Goal: Share content

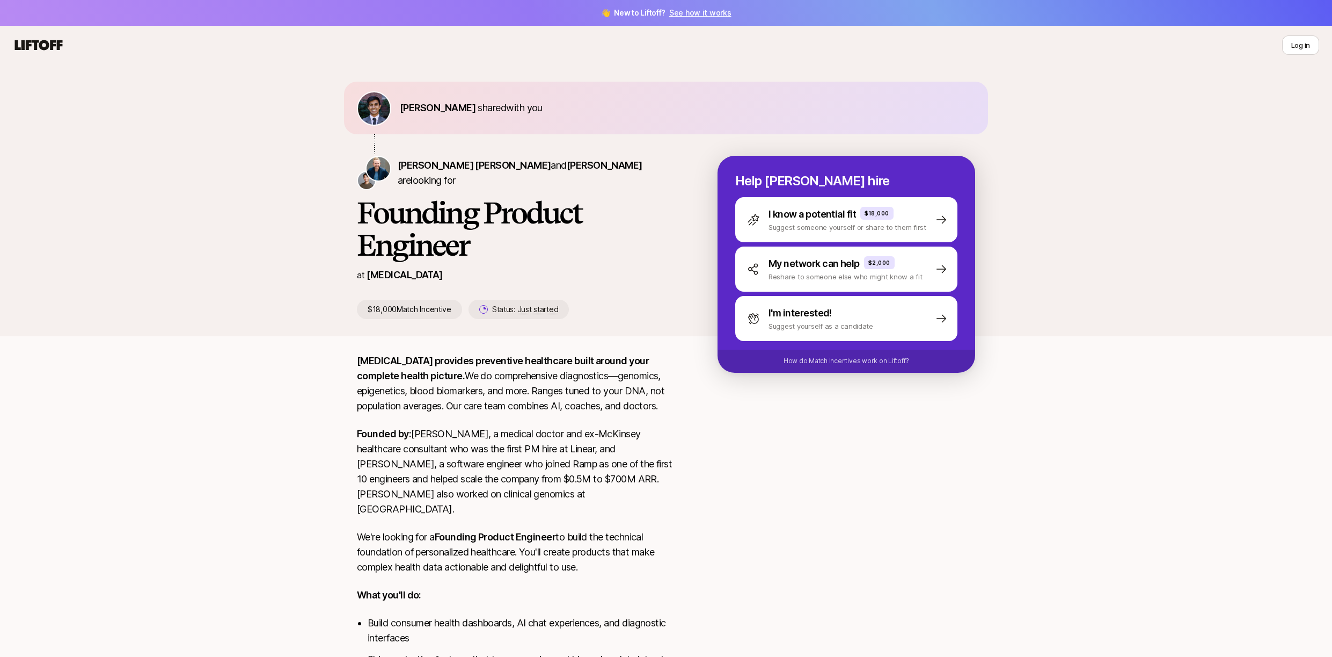
click at [563, 223] on h1 "Founding Product Engineer" at bounding box center [520, 228] width 326 height 64
click at [520, 183] on div "[PERSON_NAME] [PERSON_NAME] and [PERSON_NAME] are looking for" at bounding box center [520, 173] width 326 height 34
click at [381, 113] on img at bounding box center [374, 108] width 32 height 32
click at [415, 171] on span "[PERSON_NAME] [PERSON_NAME]" at bounding box center [474, 164] width 153 height 11
click at [844, 259] on p "My network can help" at bounding box center [814, 263] width 91 height 15
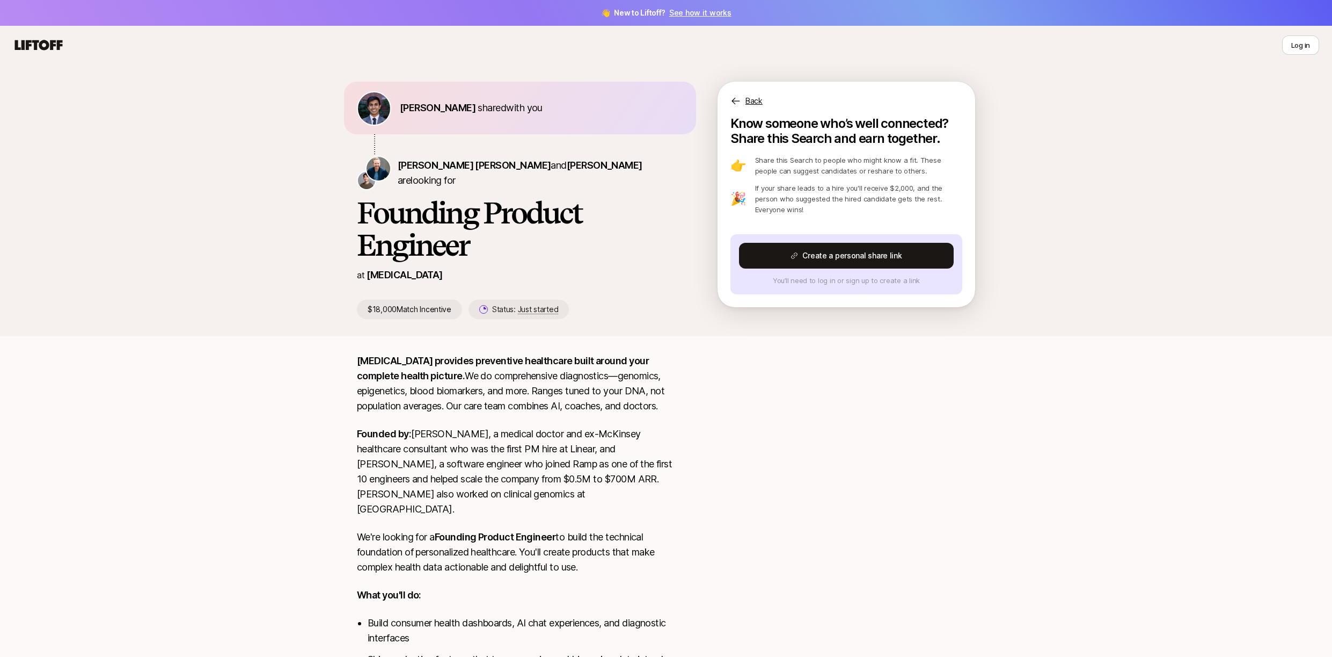
click at [844, 259] on button "Create a personal share link" at bounding box center [846, 256] width 215 height 26
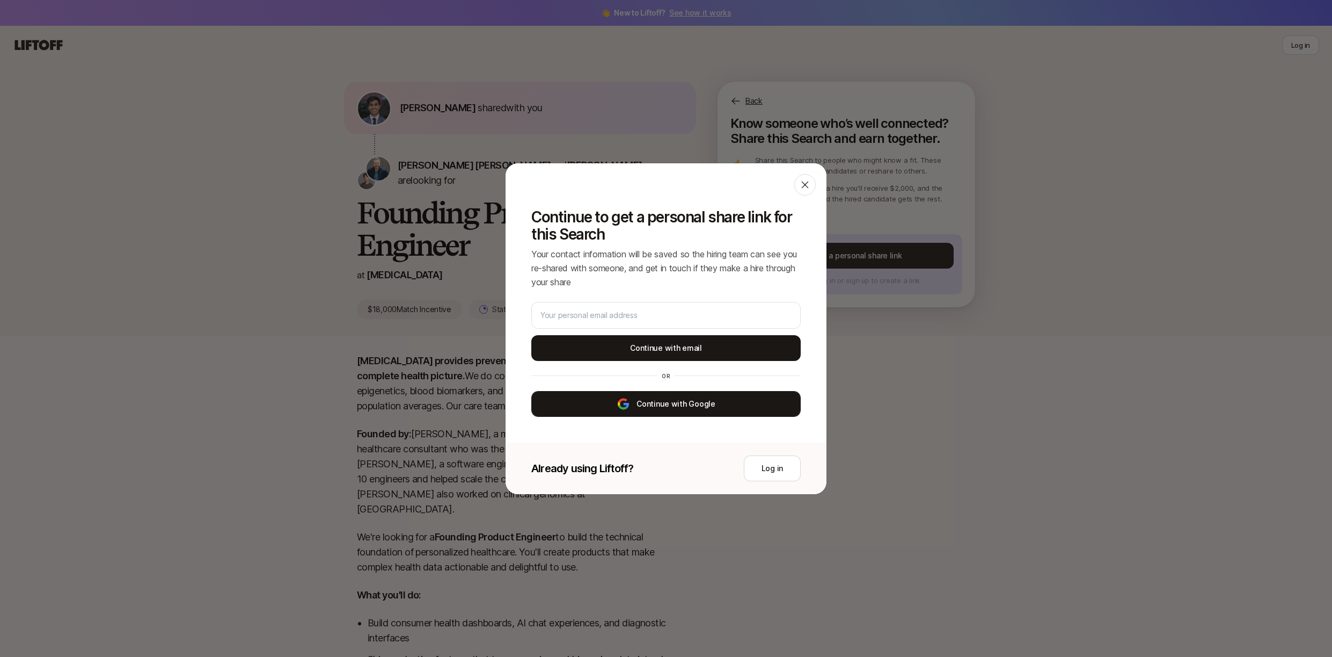
click at [680, 410] on button "Continue with Google" at bounding box center [665, 404] width 269 height 26
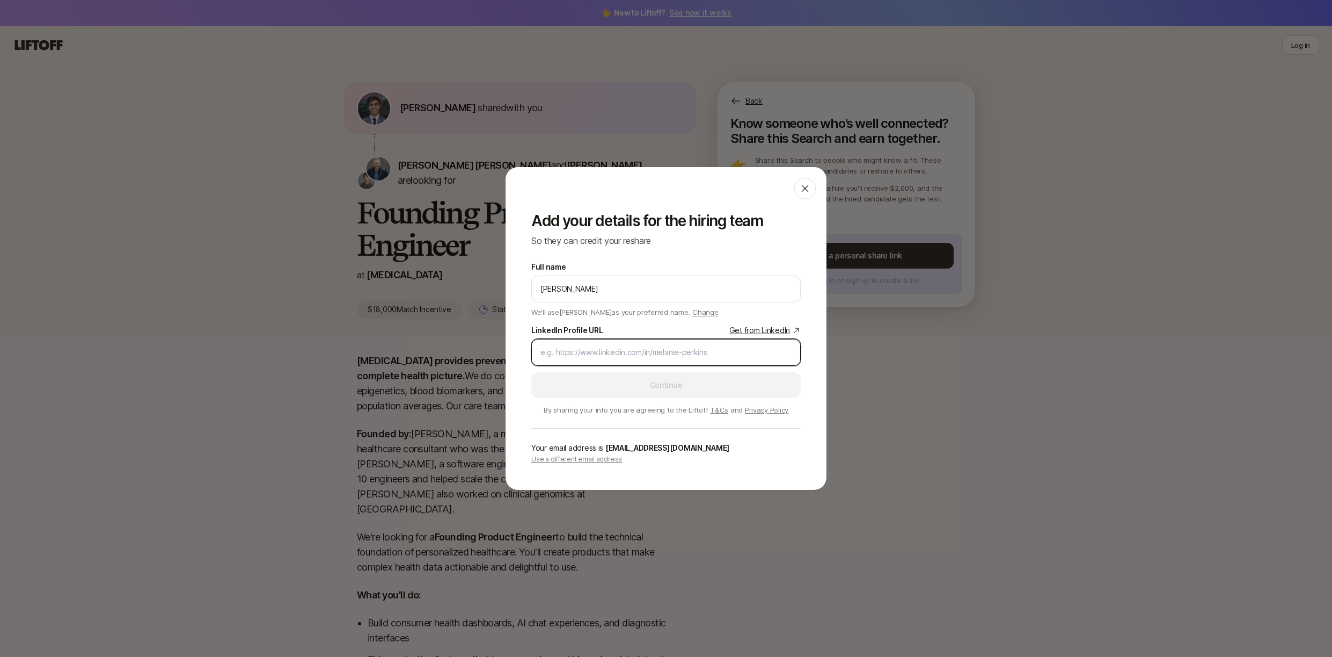
paste input "[URL][DOMAIN_NAME]"
type input "[URL][DOMAIN_NAME]"
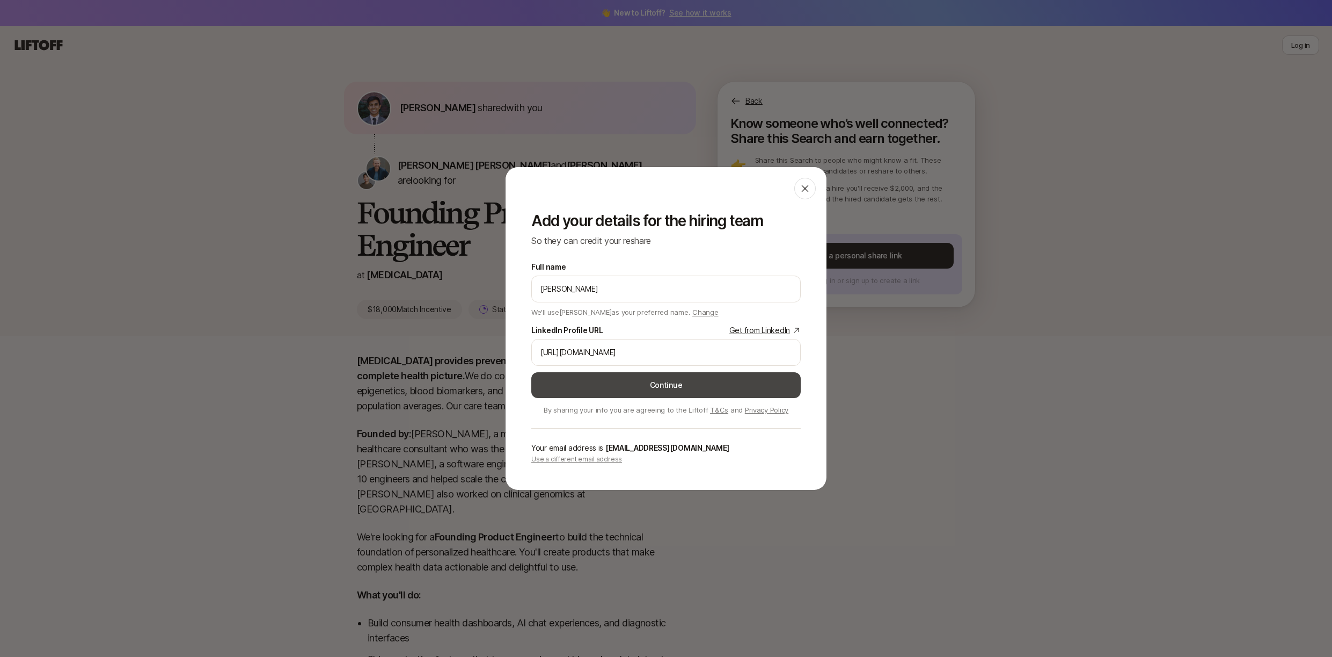
click at [677, 390] on button "Continue" at bounding box center [665, 385] width 269 height 26
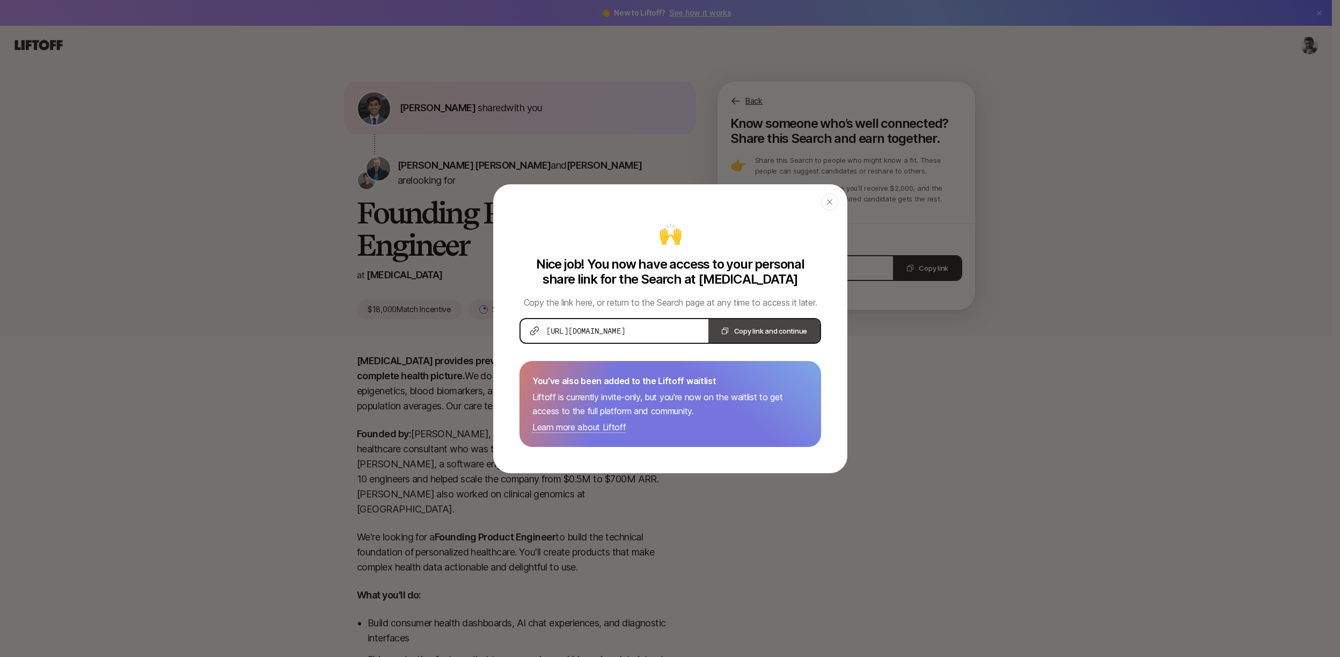
click at [769, 331] on button "Copy link and continue" at bounding box center [764, 331] width 112 height 24
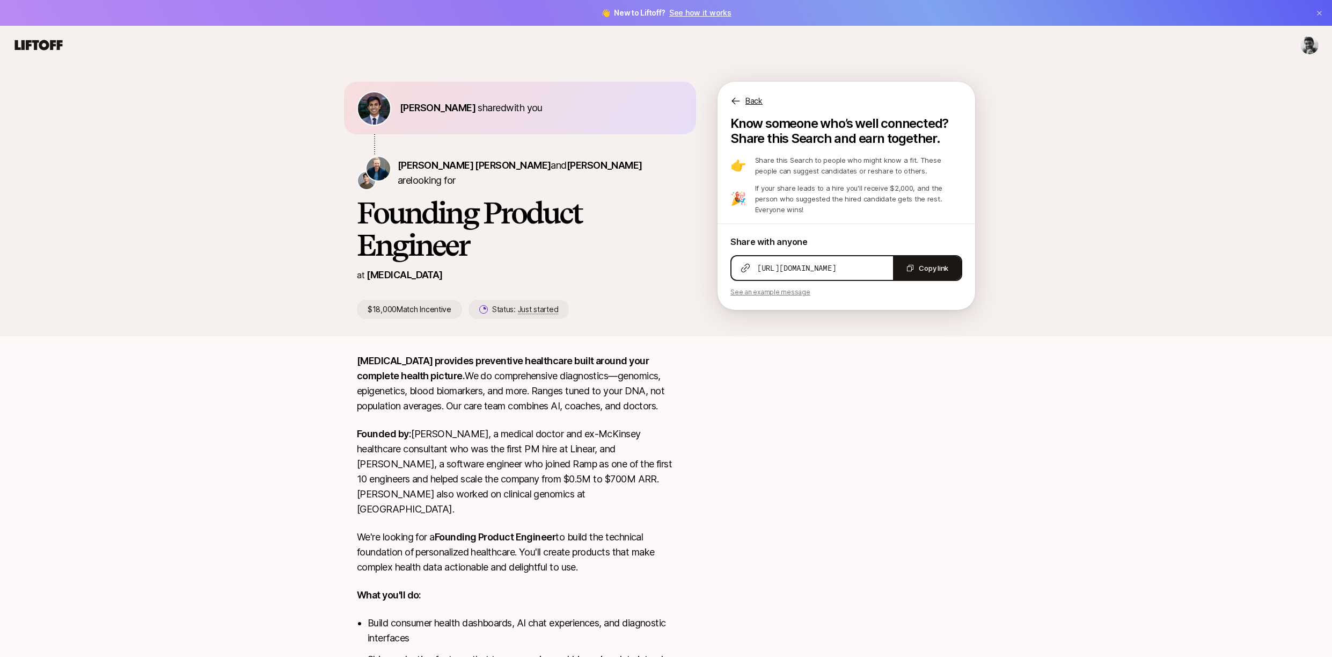
click at [42, 49] on icon at bounding box center [39, 45] width 48 height 10
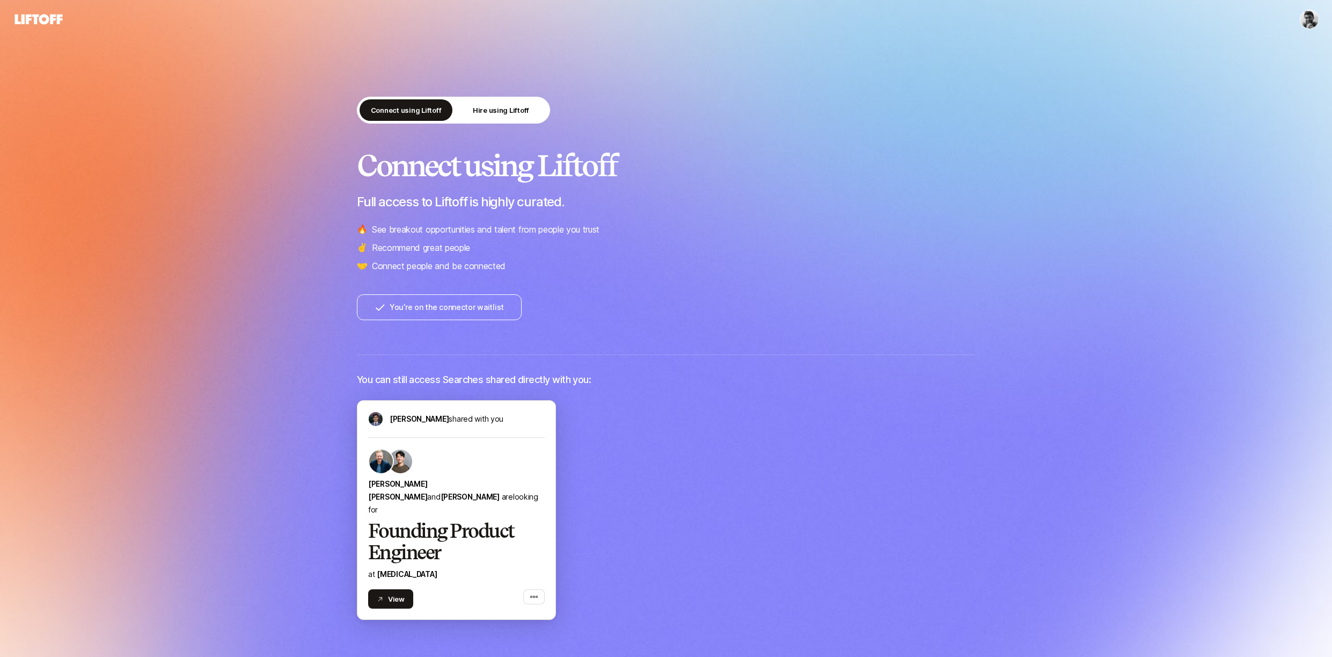
click at [429, 520] on h2 "Founding Product Engineer" at bounding box center [456, 541] width 177 height 43
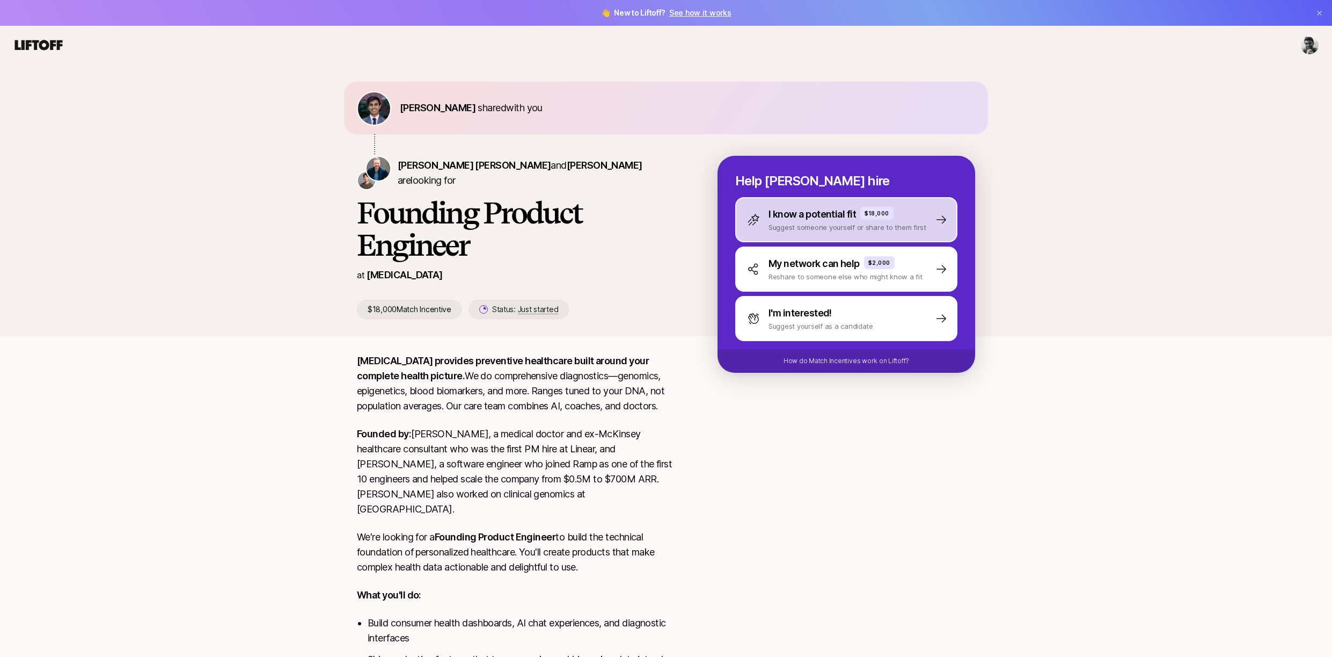
click at [842, 215] on p "I know a potential fit" at bounding box center [813, 214] width 88 height 15
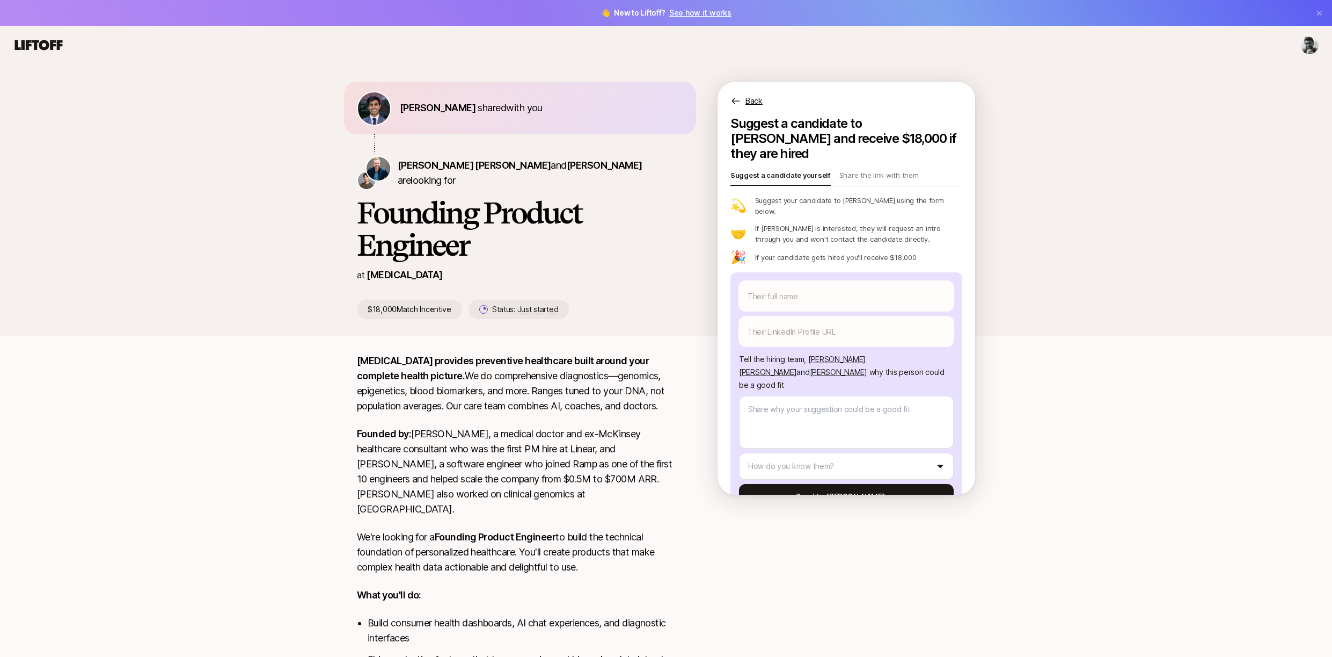
type textarea "x"
